Goal: Information Seeking & Learning: Learn about a topic

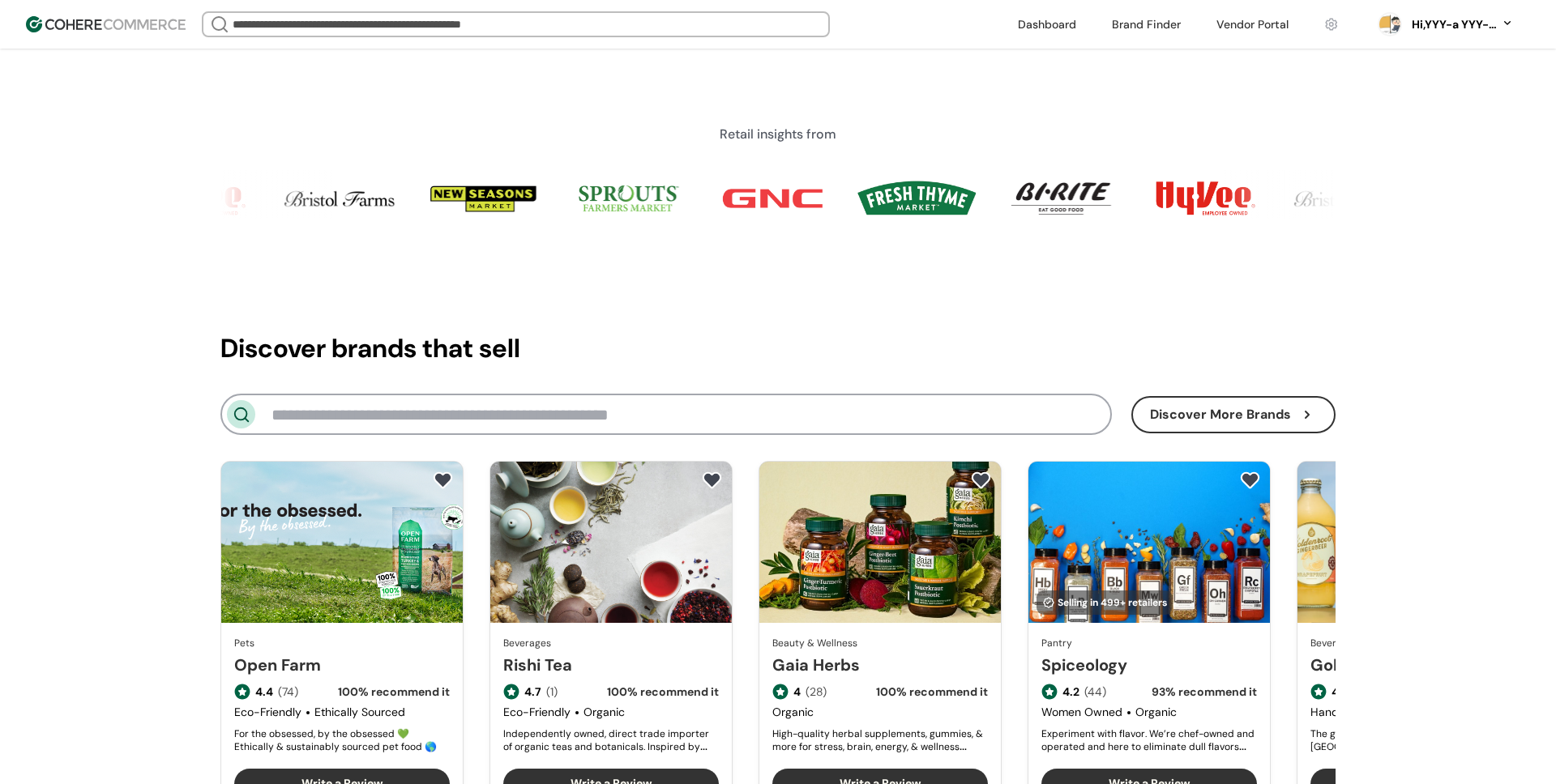
scroll to position [2044, 0]
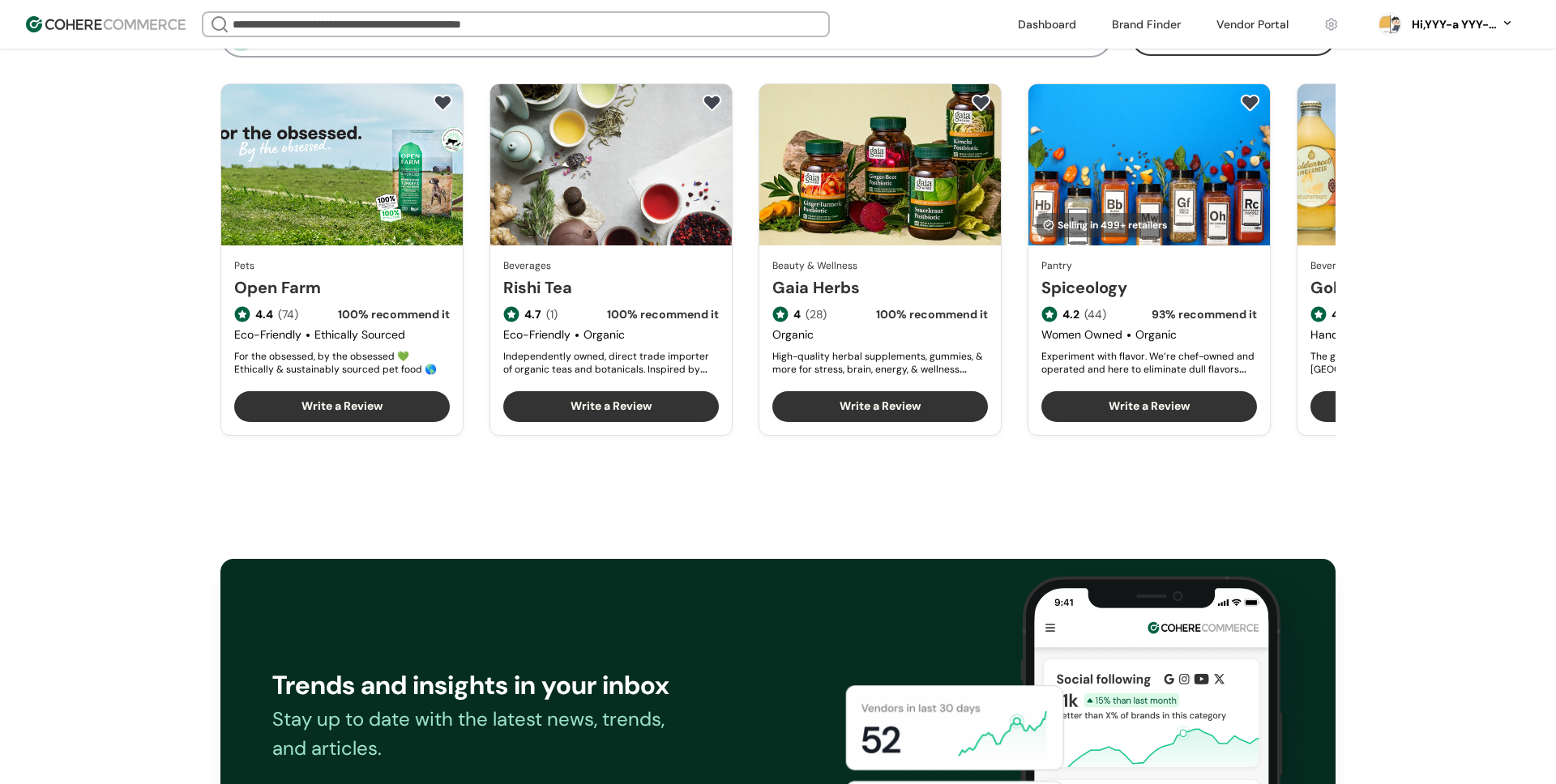
click at [604, 275] on link "Rishi Tea" at bounding box center [611, 288] width 216 height 24
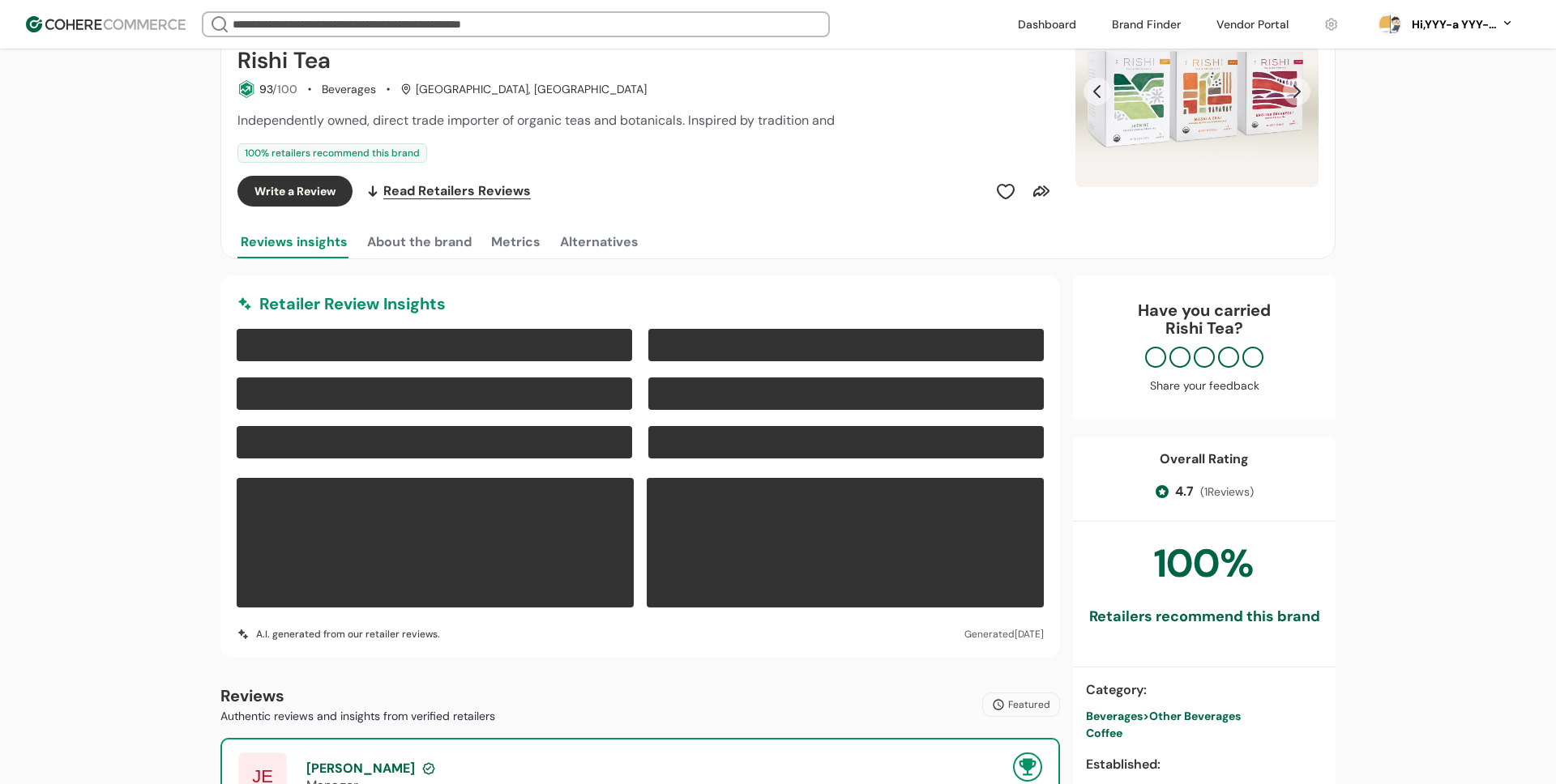
scroll to position [239, 0]
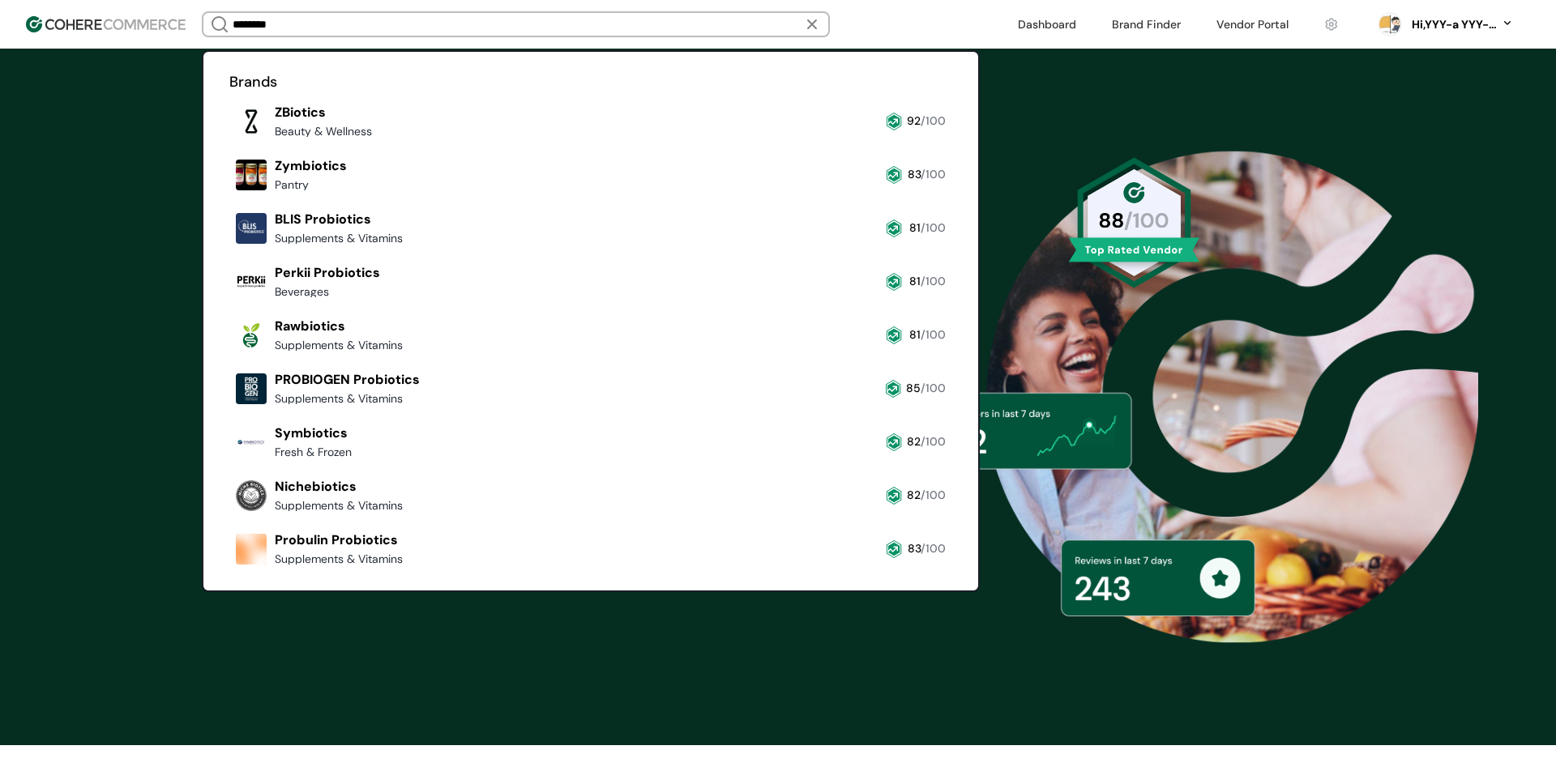
type input "********"
click at [115, 165] on div "#RetailTransparency Trusted by 1500+ retailers nationwide Power Smarter Retail …" at bounding box center [778, 397] width 1556 height 697
click at [326, 28] on input "********" at bounding box center [515, 24] width 573 height 23
click at [229, 143] on link at bounding box center [229, 143] width 0 height 0
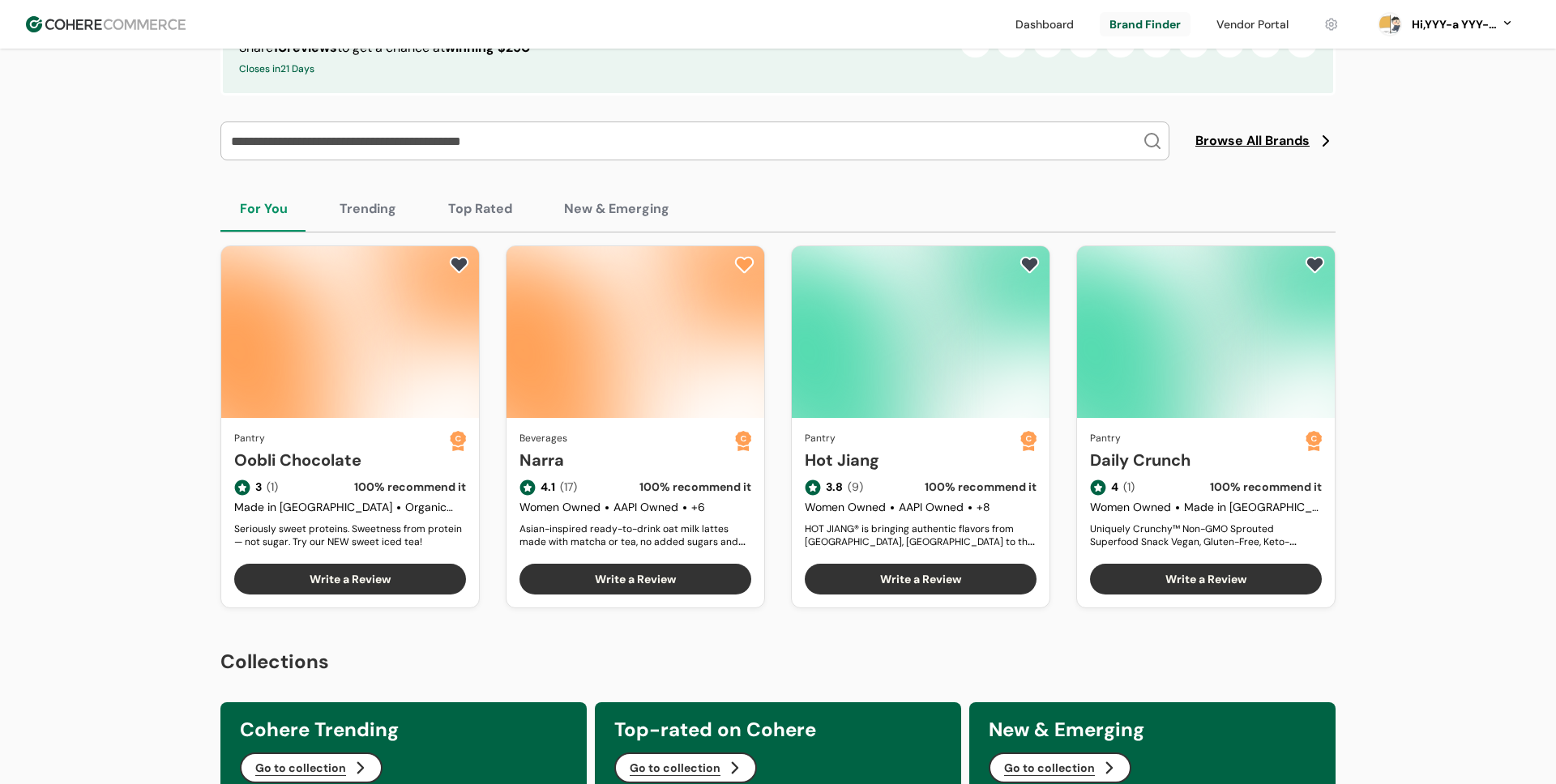
scroll to position [324, 0]
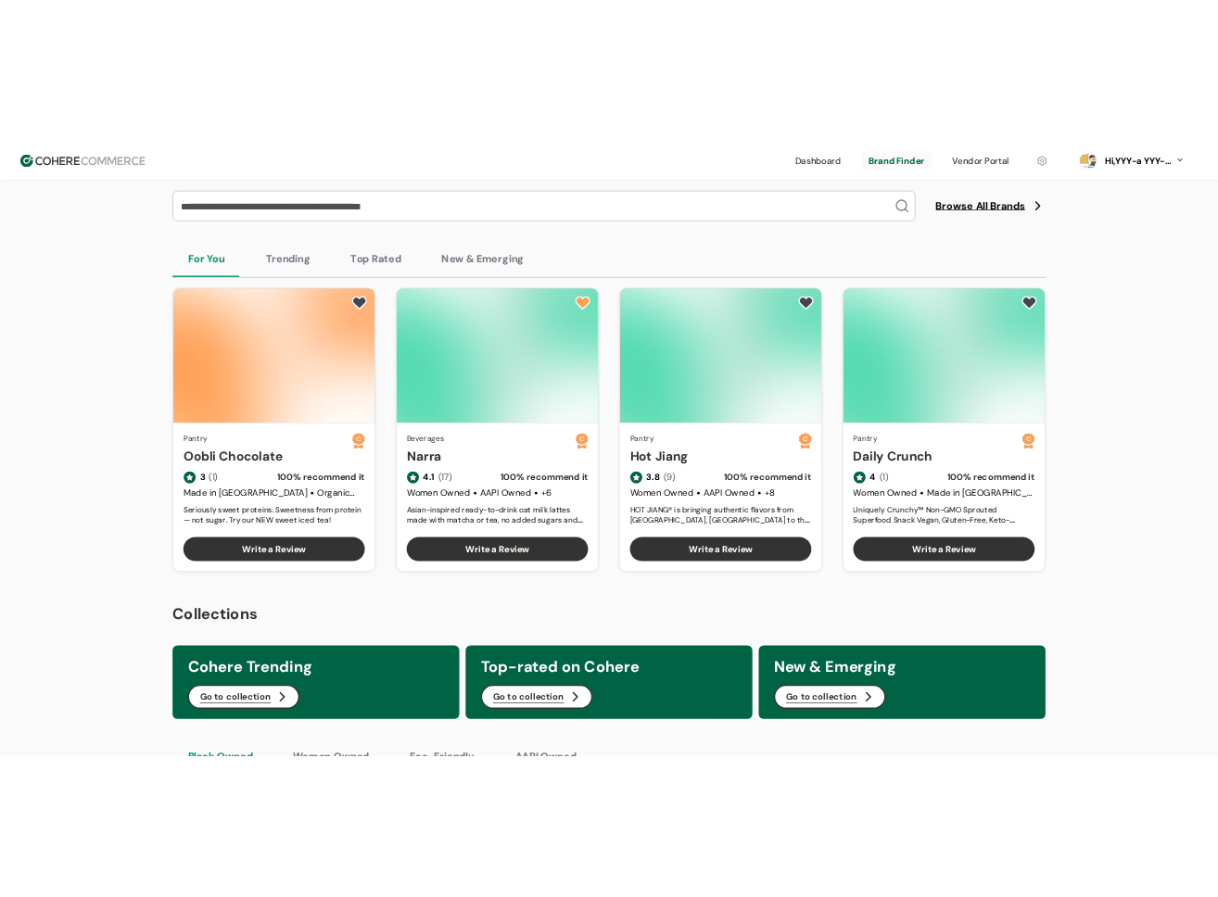
scroll to position [459, 0]
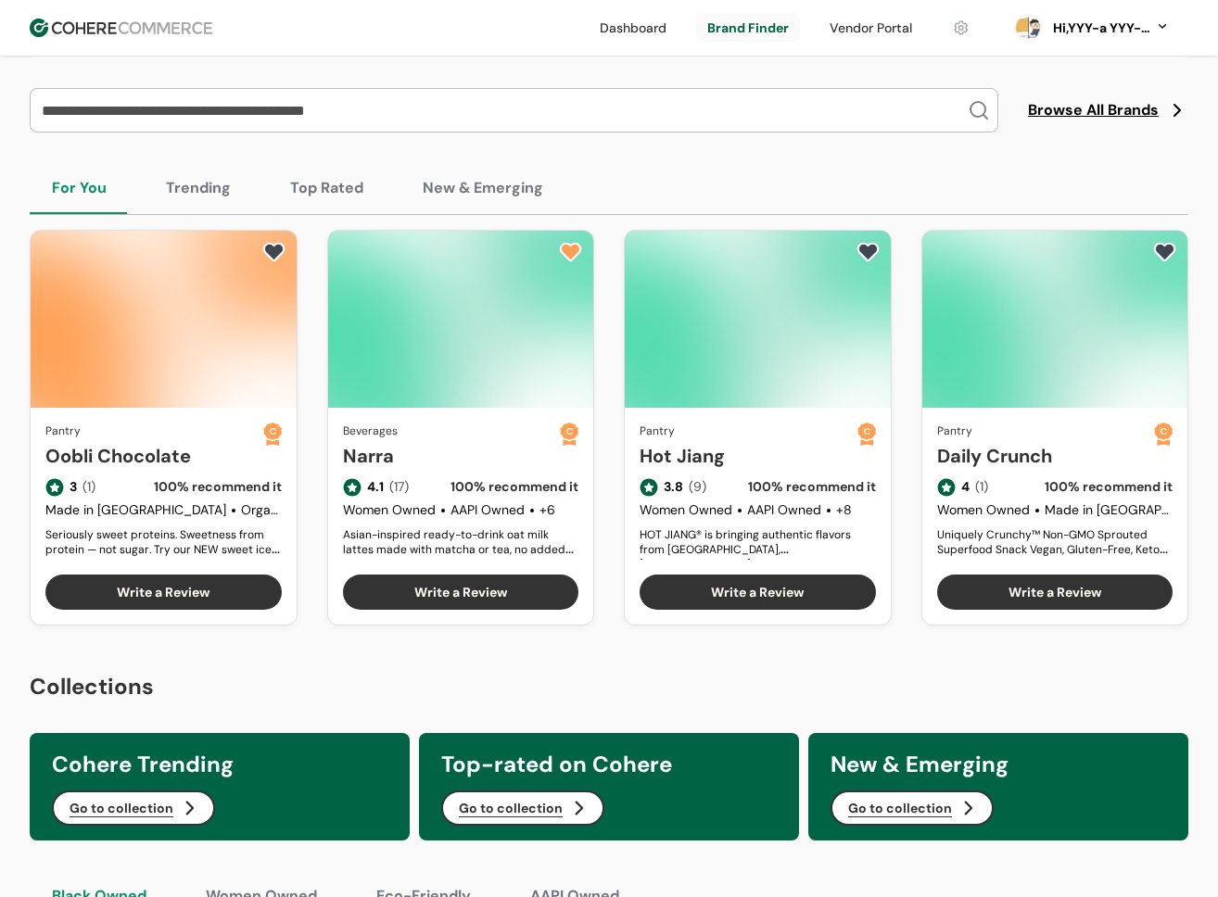
click at [325, 183] on button "Top Rated" at bounding box center [327, 188] width 118 height 52
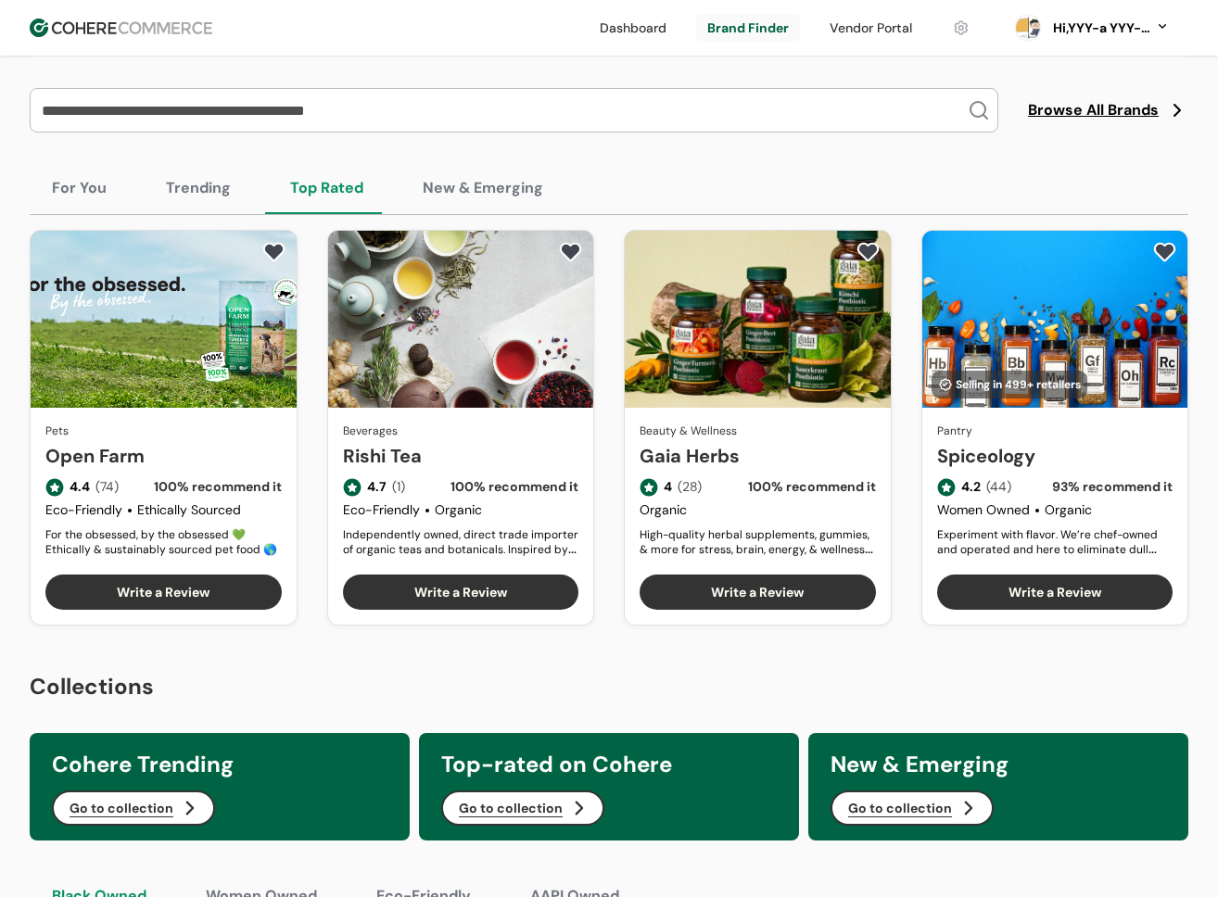
click at [105, 186] on button "For You" at bounding box center [79, 188] width 99 height 52
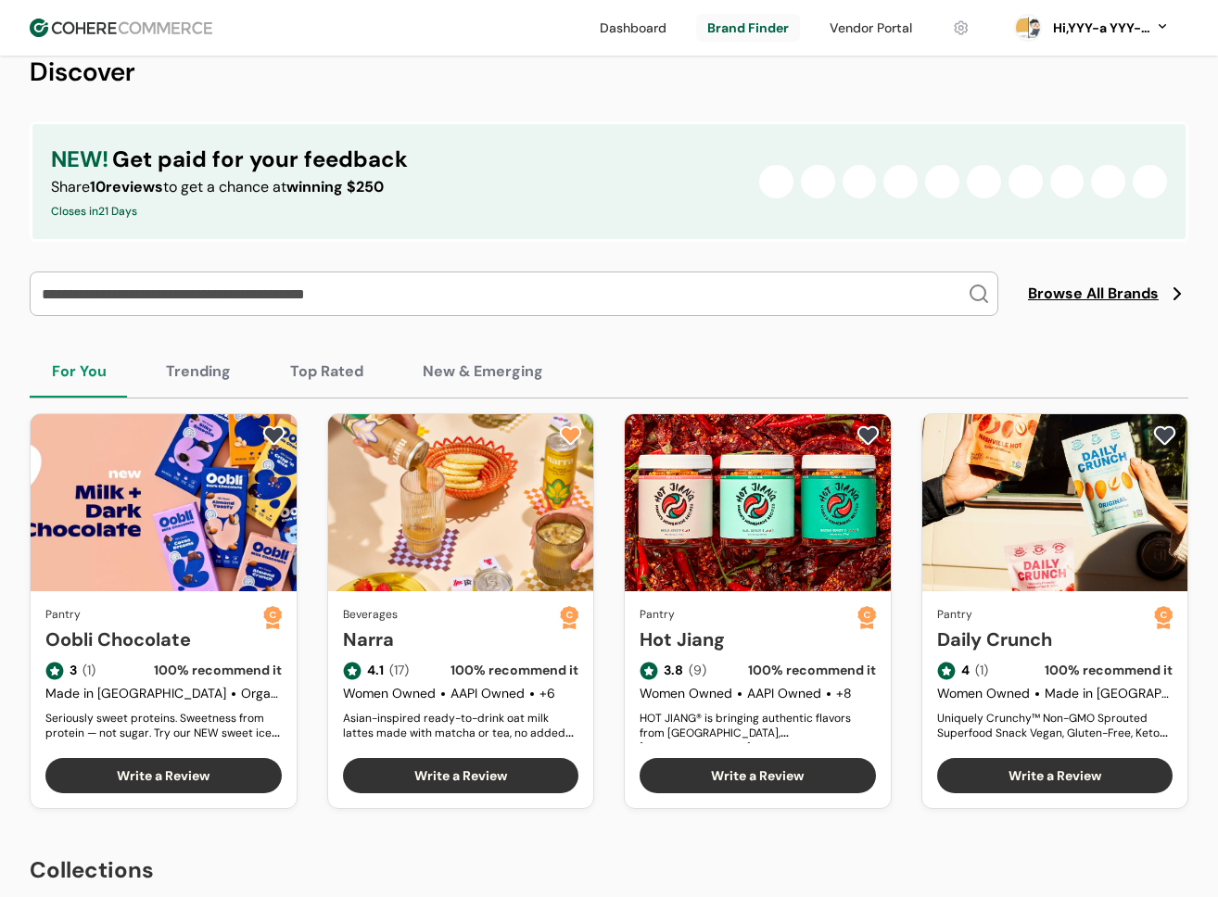
scroll to position [349, 0]
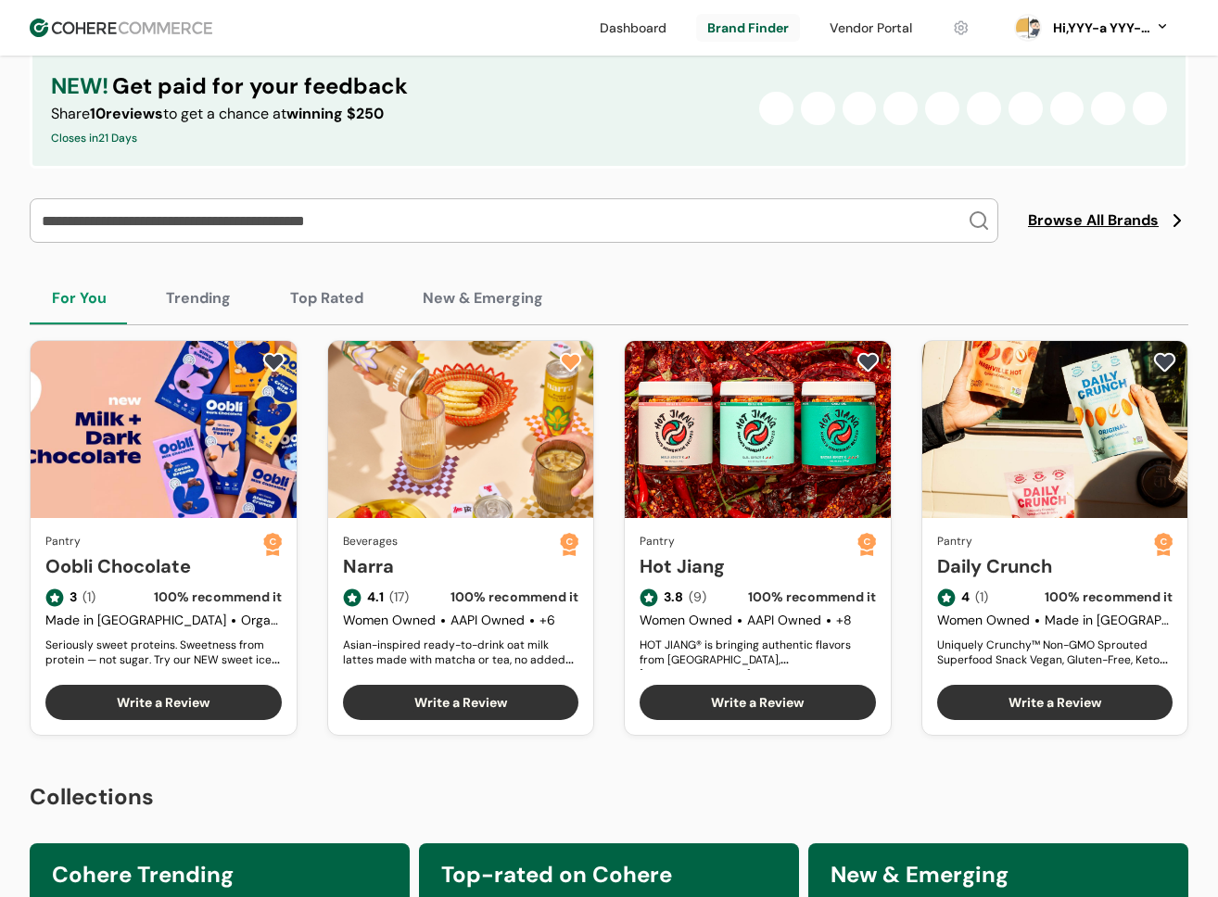
click at [188, 305] on button "Trending" at bounding box center [198, 299] width 109 height 52
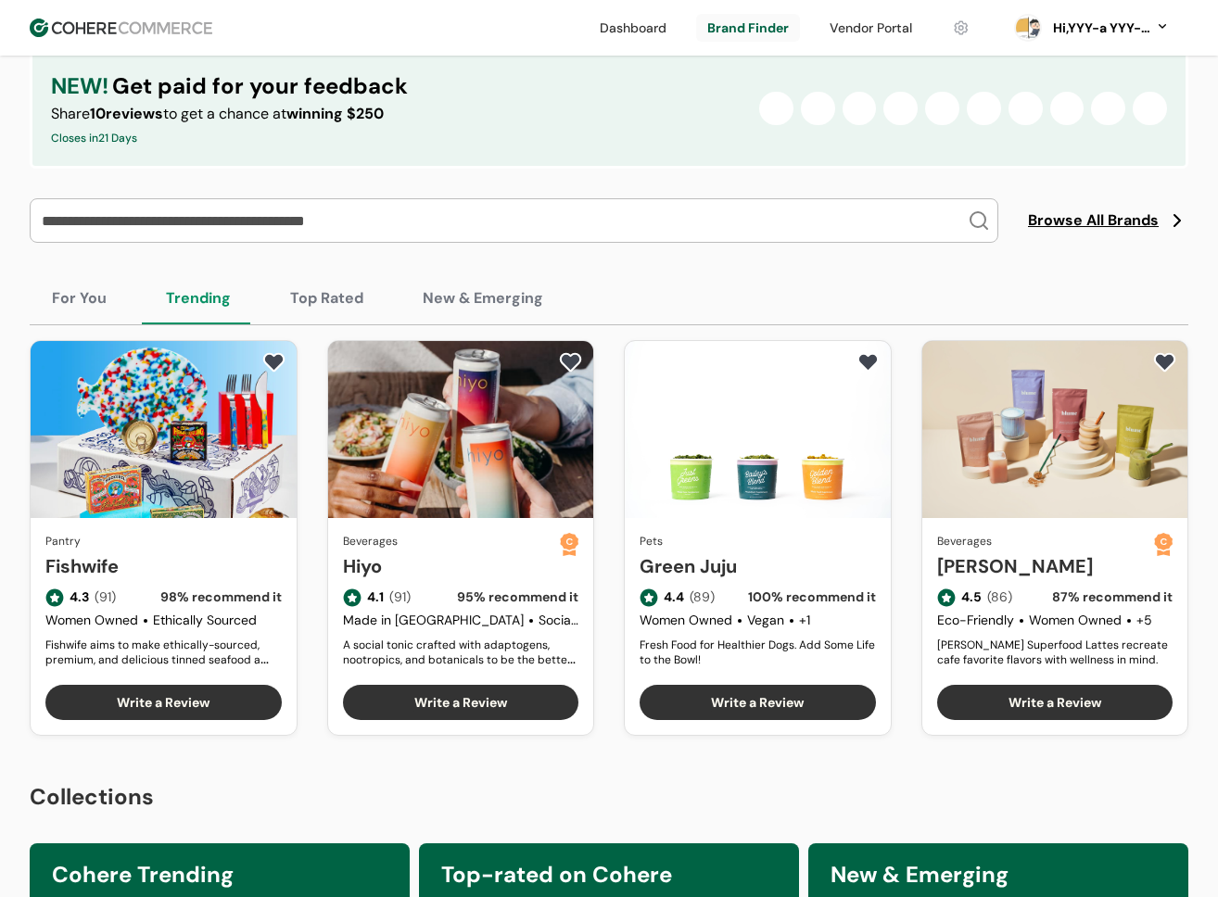
click at [332, 300] on button "Top Rated" at bounding box center [327, 299] width 118 height 52
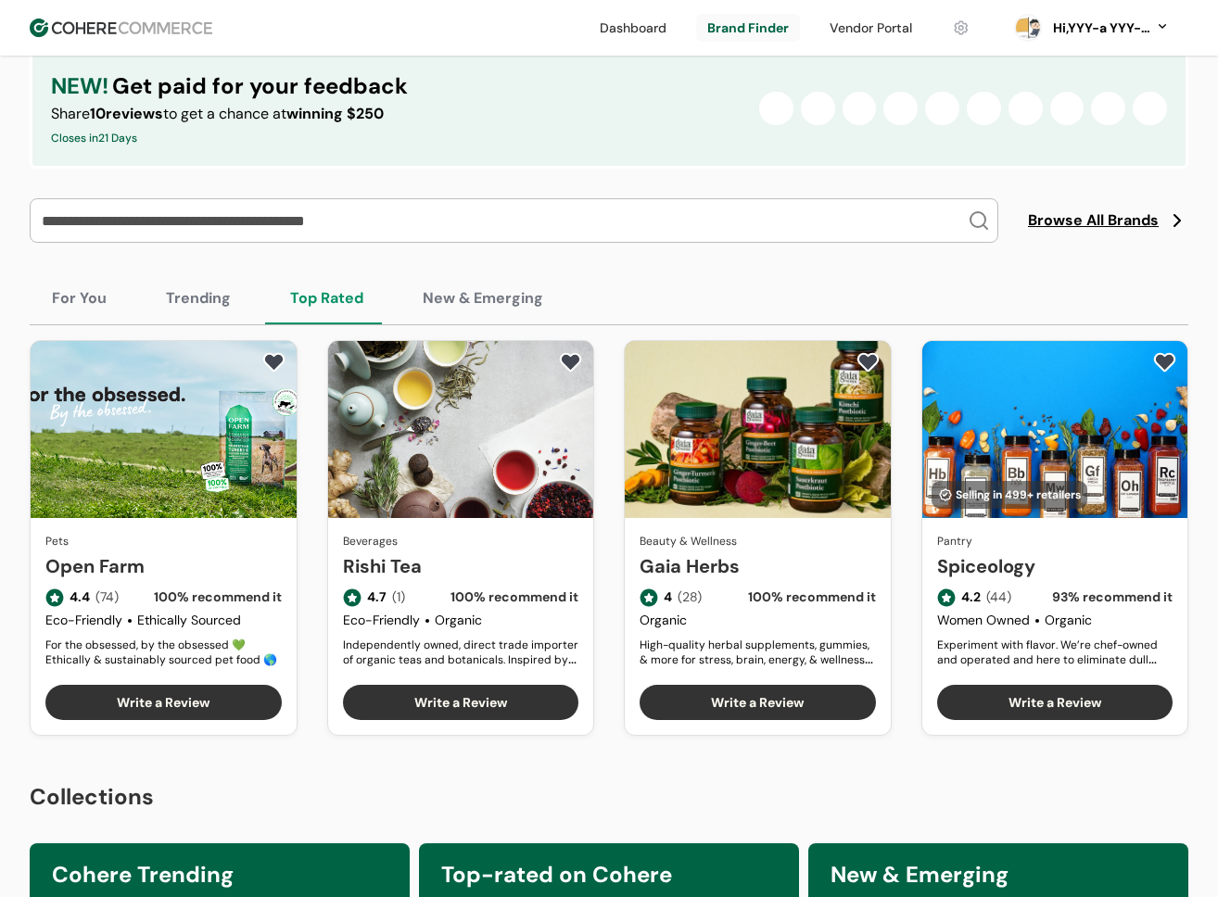
click at [420, 297] on button "New & Emerging" at bounding box center [482, 299] width 165 height 52
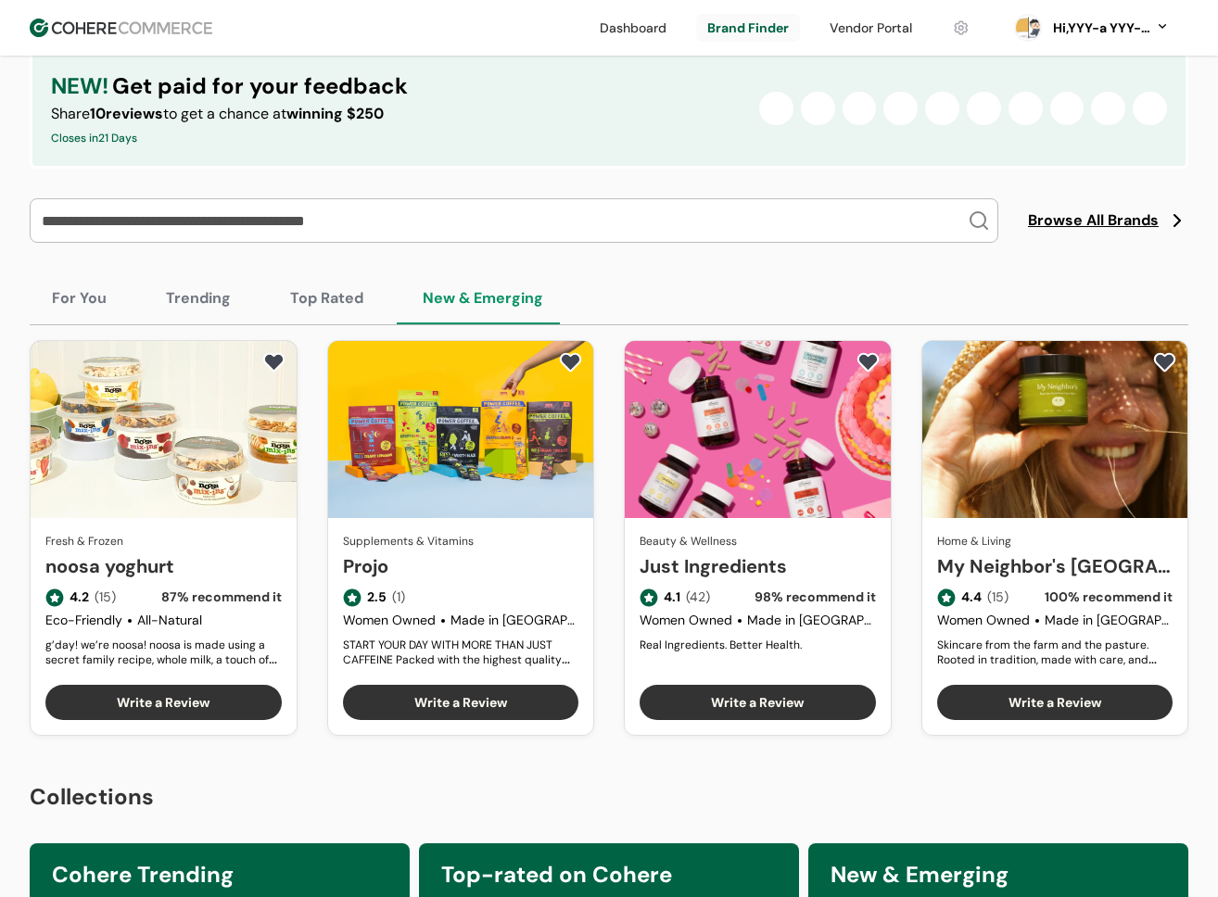
click at [346, 298] on button "Top Rated" at bounding box center [327, 299] width 118 height 52
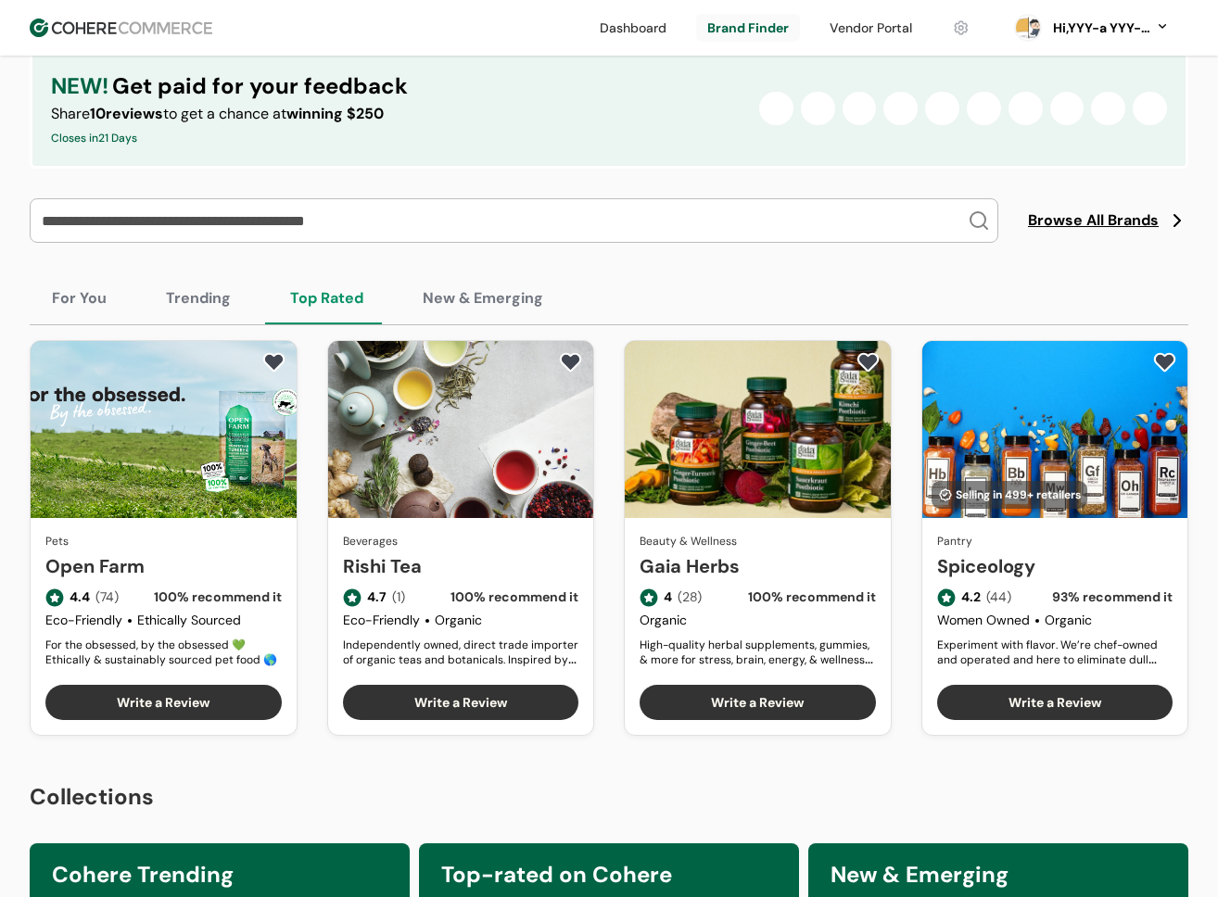
click at [471, 298] on button "New & Emerging" at bounding box center [482, 299] width 165 height 52
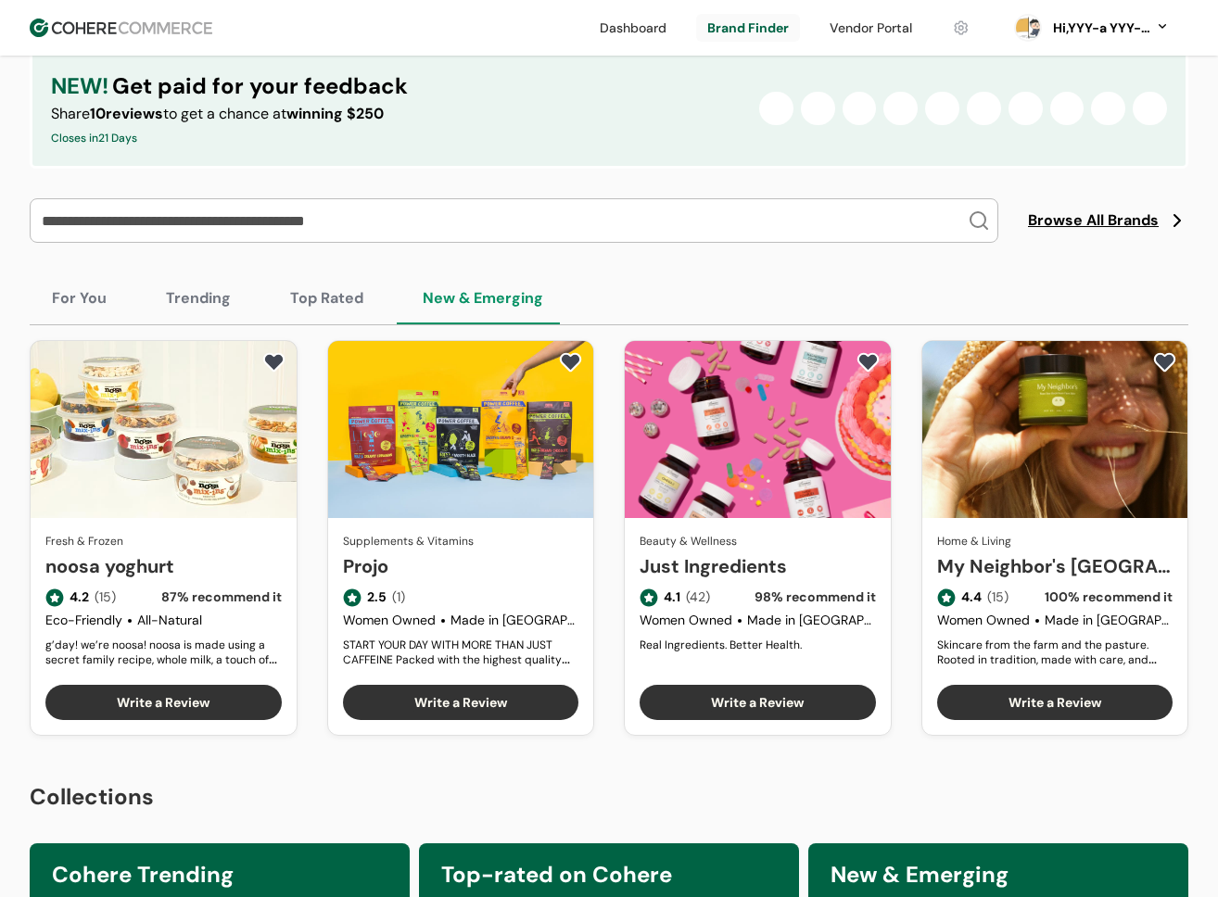
click at [368, 300] on button "Top Rated" at bounding box center [327, 299] width 118 height 52
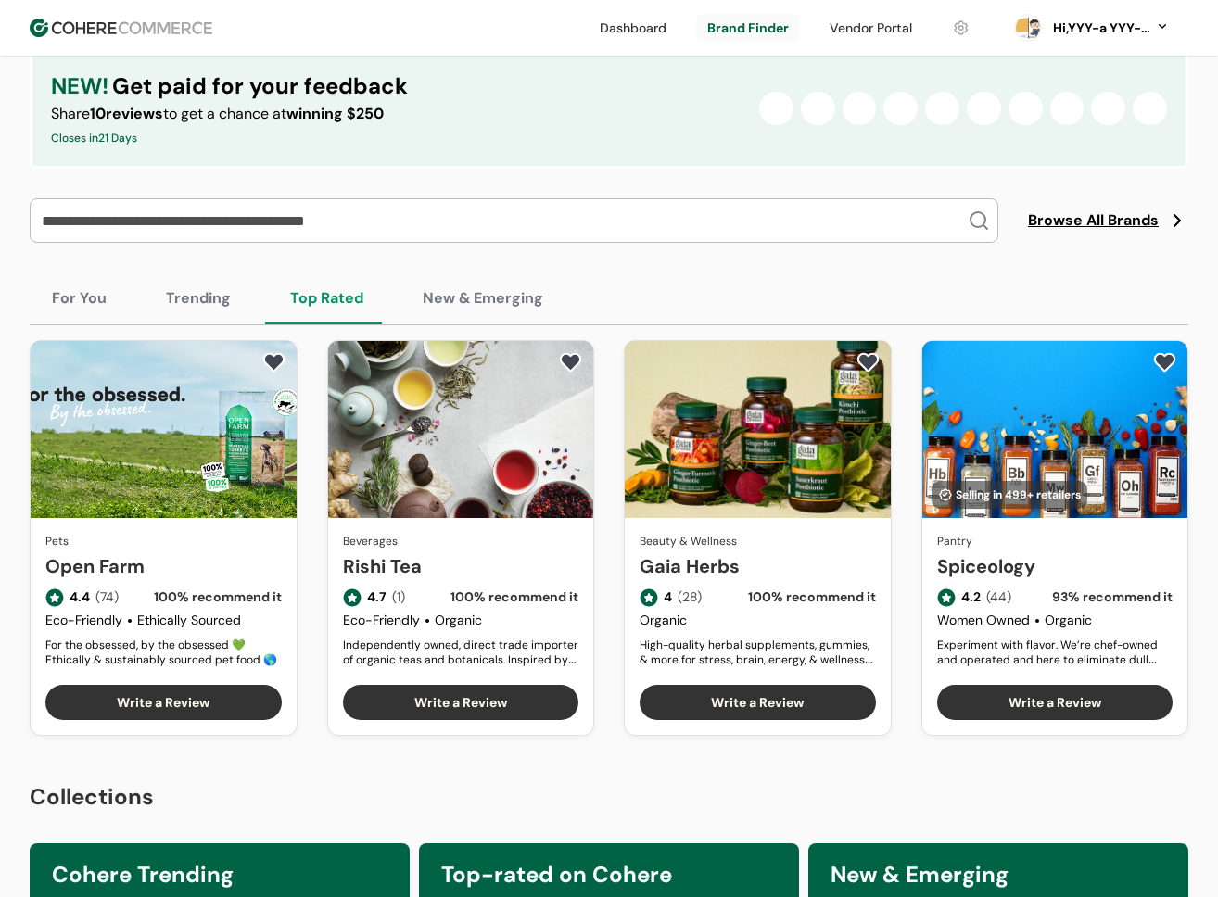
click at [445, 298] on button "New & Emerging" at bounding box center [482, 299] width 165 height 52
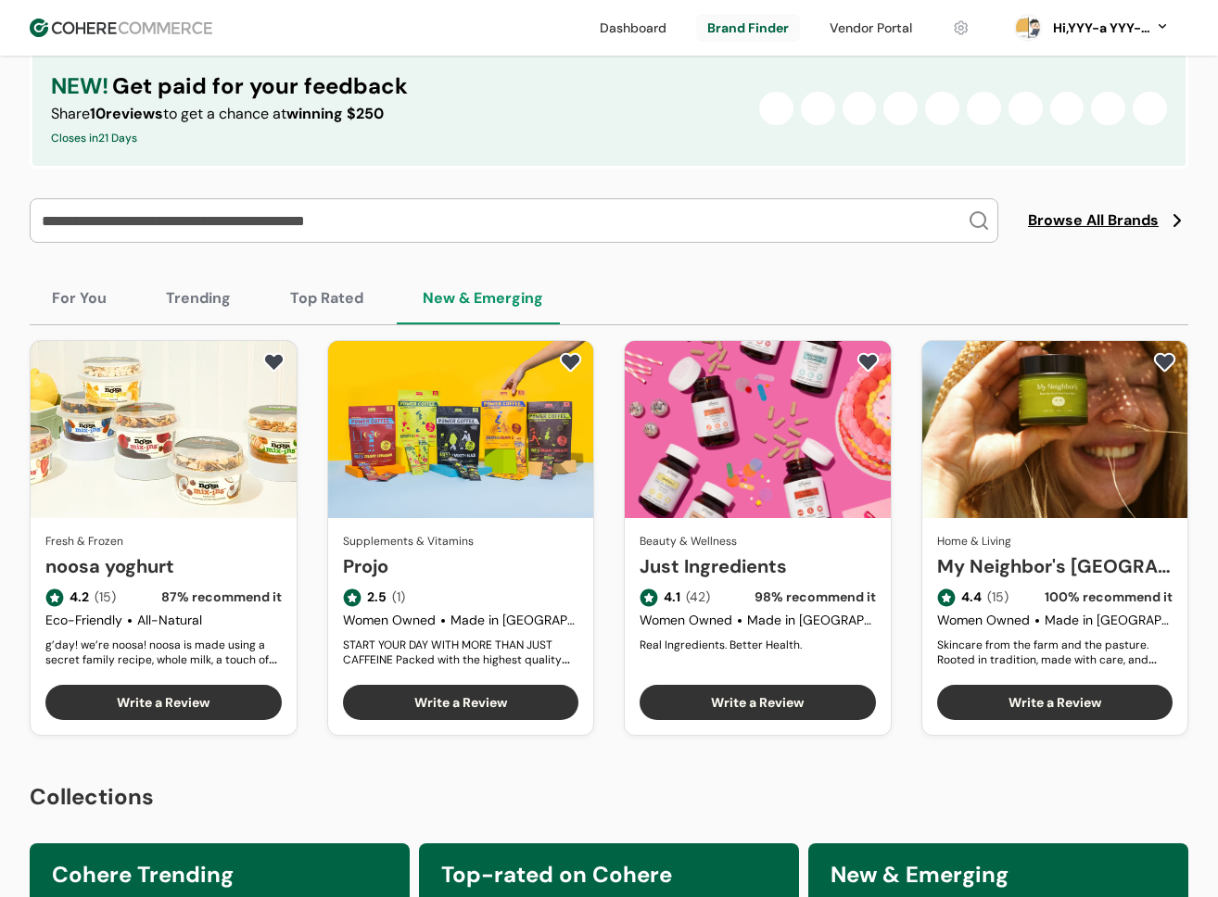
click at [318, 300] on button "Top Rated" at bounding box center [327, 299] width 118 height 52
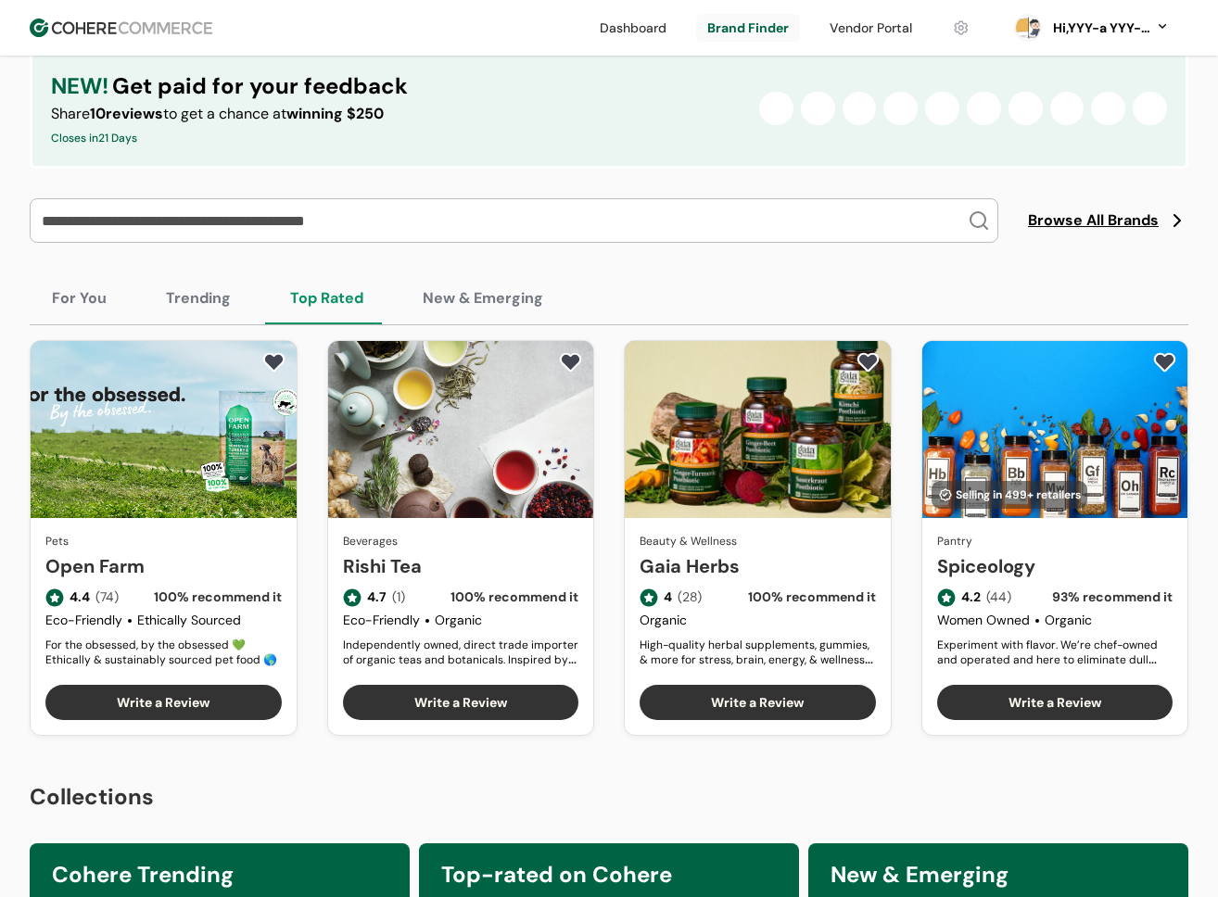
click at [486, 299] on button "New & Emerging" at bounding box center [482, 299] width 165 height 52
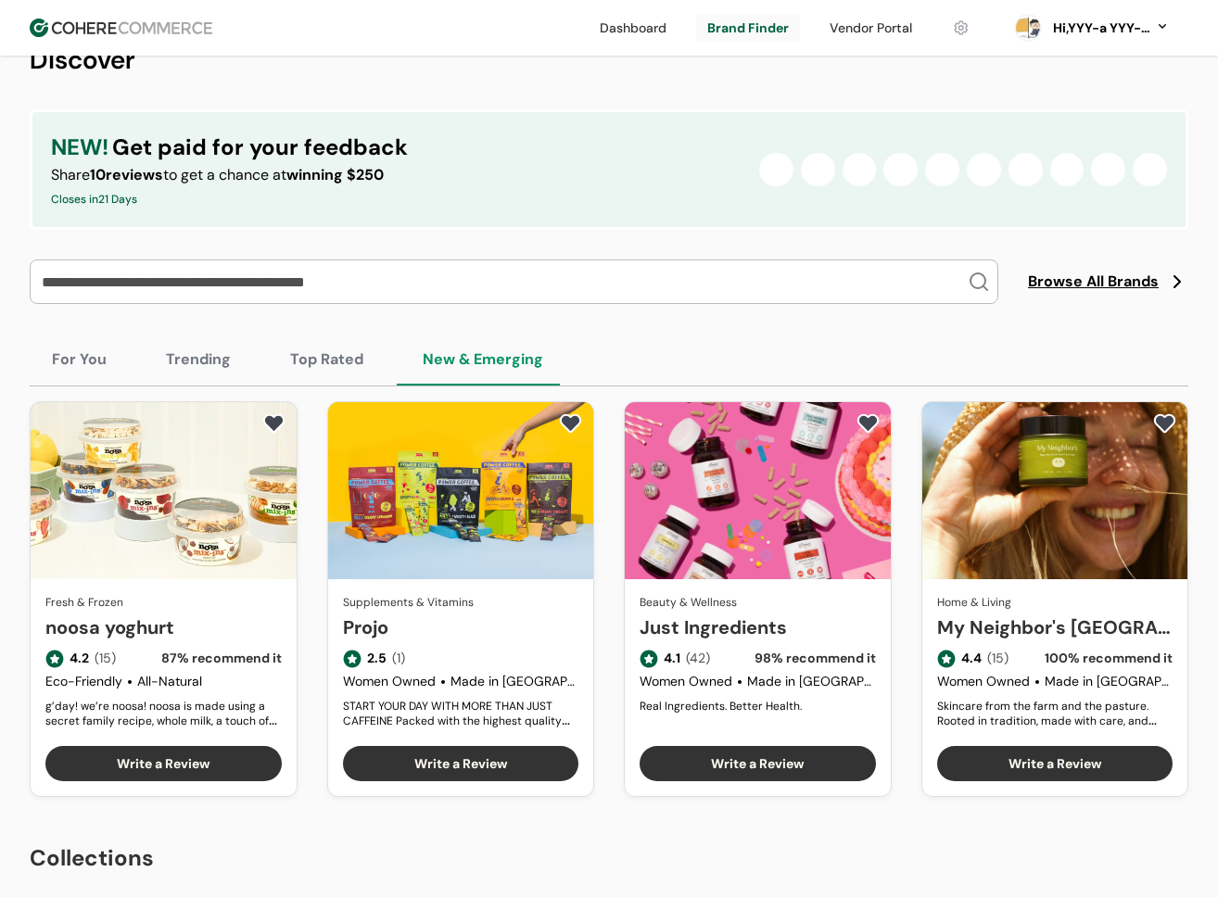
scroll to position [0, 0]
